Goal: Task Accomplishment & Management: Manage account settings

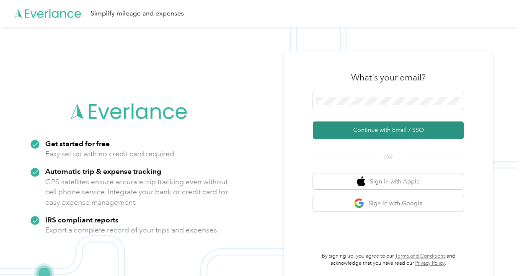
click at [347, 127] on button "Continue with Email / SSO" at bounding box center [388, 130] width 151 height 18
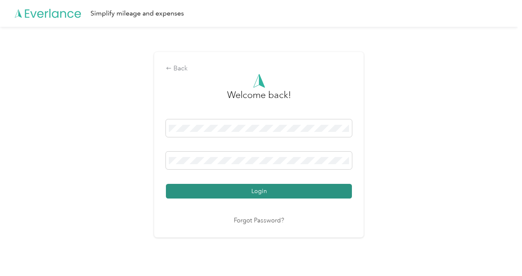
click at [273, 192] on button "Login" at bounding box center [259, 191] width 186 height 15
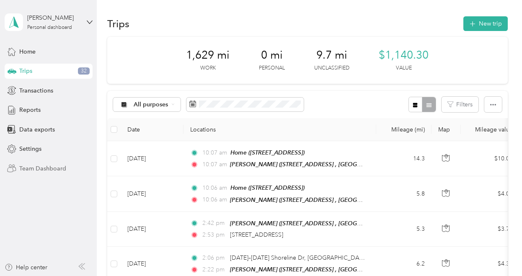
click at [39, 165] on span "Team Dashboard" at bounding box center [42, 168] width 47 height 9
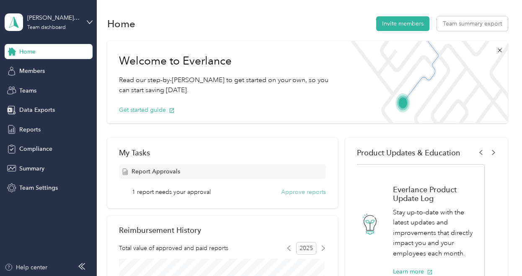
click at [298, 191] on button "Approve reports" at bounding box center [303, 192] width 45 height 9
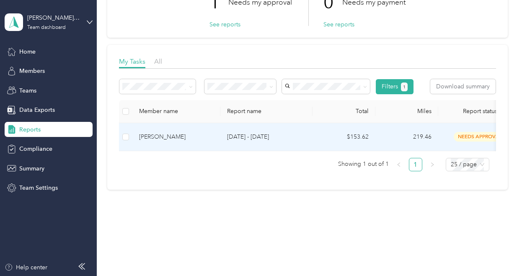
click at [206, 132] on div "[PERSON_NAME]" at bounding box center [176, 136] width 75 height 9
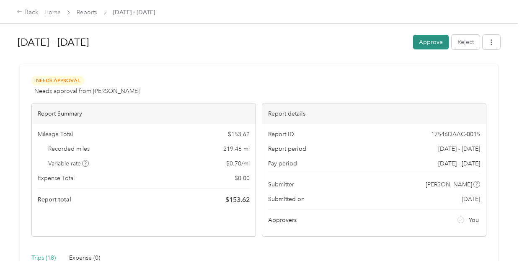
click at [422, 44] on button "Approve" at bounding box center [431, 42] width 36 height 15
